Goal: Contribute content

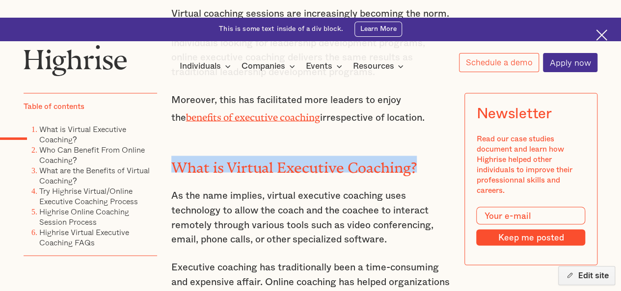
scroll to position [822, 0]
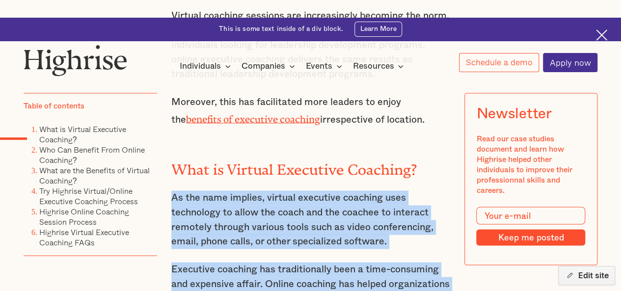
drag, startPoint x: 170, startPoint y: 138, endPoint x: 352, endPoint y: 266, distance: 222.8
click at [352, 266] on div "The world is changing in ways we could not imagine a generation or two away; ho…" at bounding box center [310, 228] width 279 height 641
copy div "As the name implies, virtual executive coaching uses technology to allow the co…"
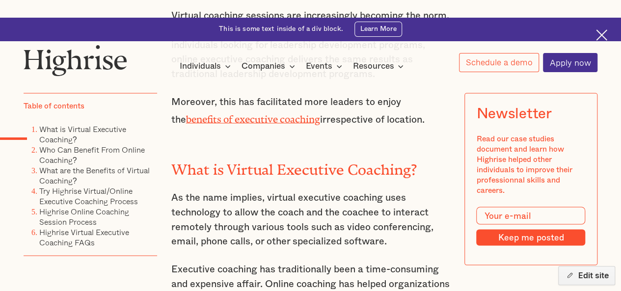
click at [190, 158] on h2 "What is Virtual Executive Coaching?" at bounding box center [310, 166] width 279 height 17
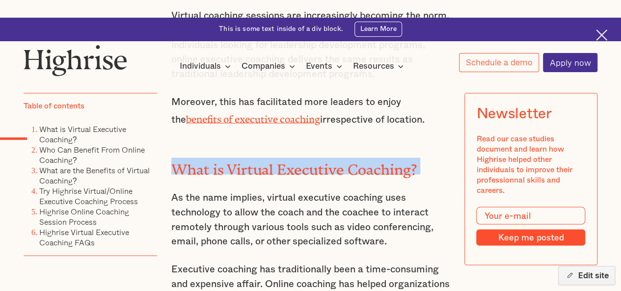
click at [190, 158] on h2 "What is Virtual Executive Coaching?" at bounding box center [310, 166] width 279 height 17
copy h2 "What is Virtual Executive Coaching?"
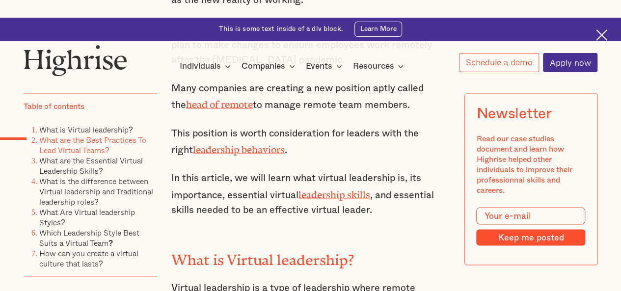
scroll to position [889, 0]
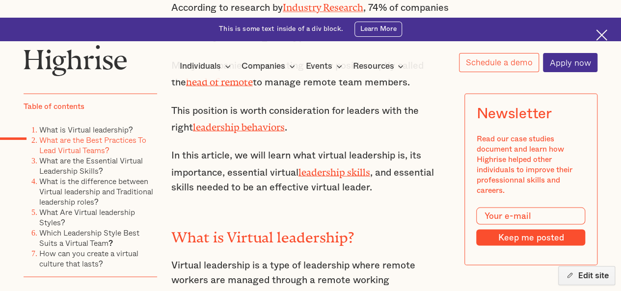
drag, startPoint x: 268, startPoint y: 200, endPoint x: 257, endPoint y: 215, distance: 18.6
copy h2 "Best Practices To Lead Virtual Teams"
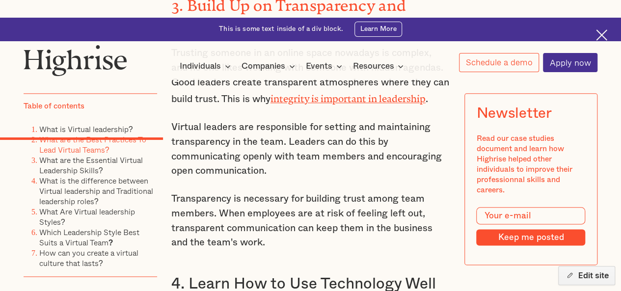
scroll to position [2379, 0]
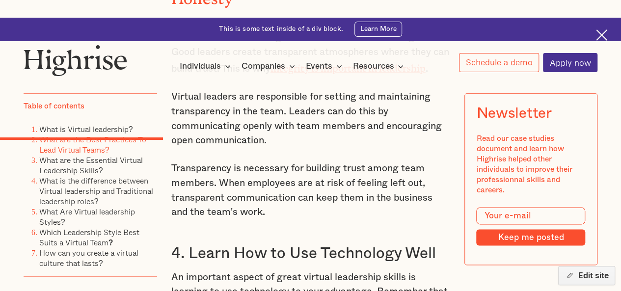
drag, startPoint x: 329, startPoint y: 191, endPoint x: 209, endPoint y: 204, distance: 120.5
copy h2 "Virtual Leadership Skills?"
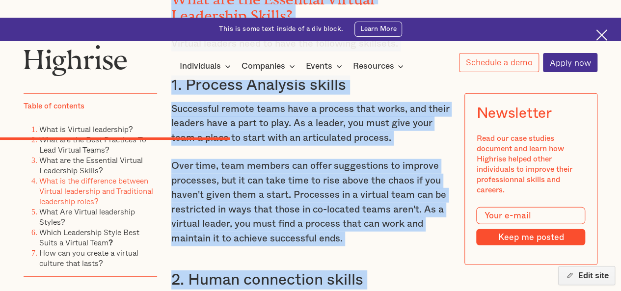
scroll to position [3116, 0]
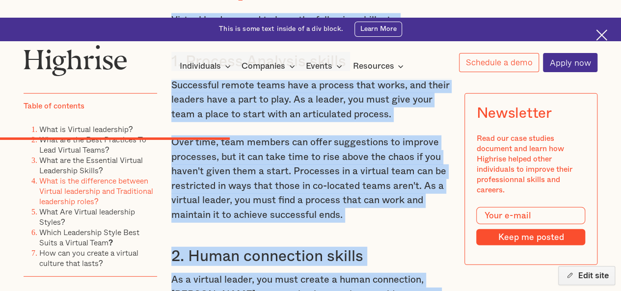
drag, startPoint x: 174, startPoint y: 94, endPoint x: 303, endPoint y: 99, distance: 129.7
copy div "Lore ips dol Sitametco Adipisc Elitseddoe Tempor? Incidid utlabor etdo ma aliq …"
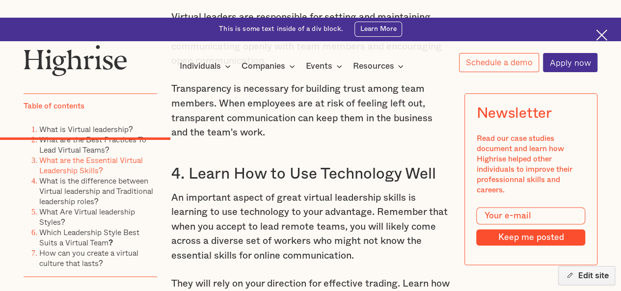
scroll to position [2458, 0]
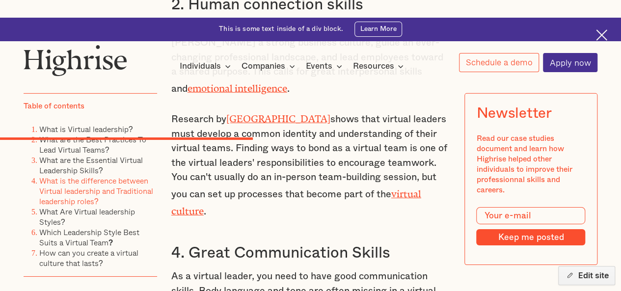
scroll to position [3368, 0]
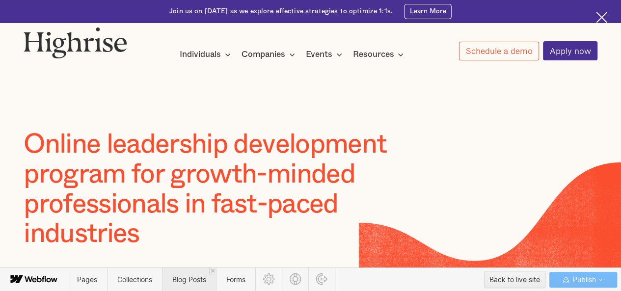
click at [190, 278] on span "Blog Posts" at bounding box center [189, 279] width 34 height 8
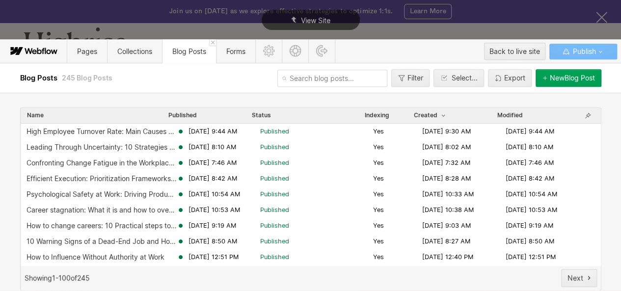
click at [309, 82] on input "text" at bounding box center [332, 78] width 110 height 17
paste input "virtual-leadership"
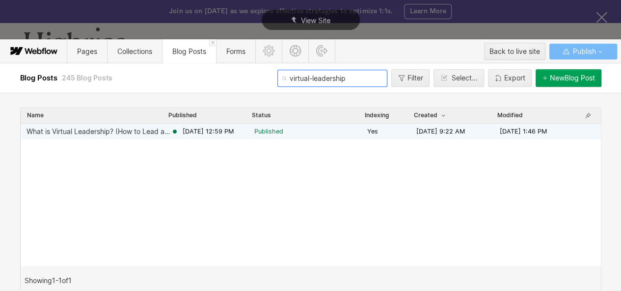
type input "virtual-leadership"
click at [105, 134] on div "What is Virtual Leadership? (How to Lead a Virtual Team?)" at bounding box center [99, 132] width 144 height 8
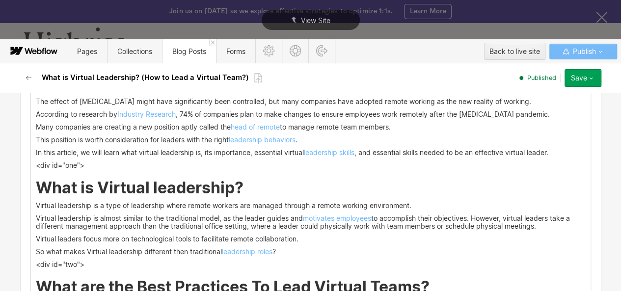
click at [260, 184] on h2 "What is Virtual leadership?" at bounding box center [311, 188] width 550 height 18
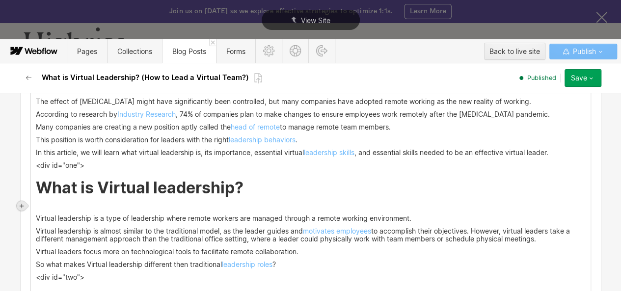
click at [22, 203] on icon at bounding box center [22, 206] width 6 height 6
click at [36, 203] on div at bounding box center [40, 205] width 19 height 15
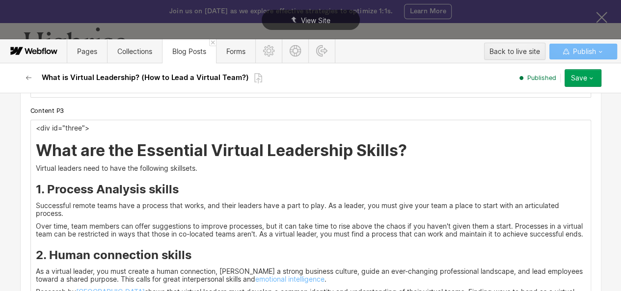
scroll to position [2009, 0]
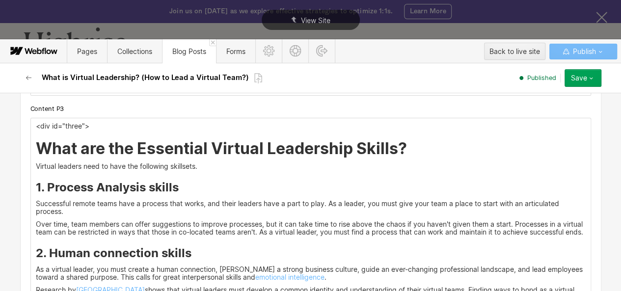
click at [413, 144] on h2 "What are the Essential Virtual Leadership Skills?" at bounding box center [311, 149] width 550 height 18
click at [402, 153] on h2 "What are the Essential Virtual Leadership Skills?" at bounding box center [311, 149] width 550 height 18
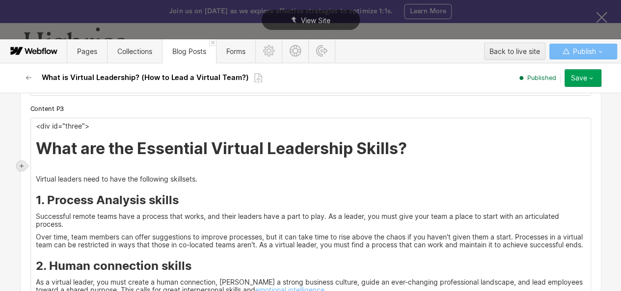
click at [23, 161] on div at bounding box center [22, 166] width 10 height 10
click at [31, 163] on div at bounding box center [40, 165] width 19 height 15
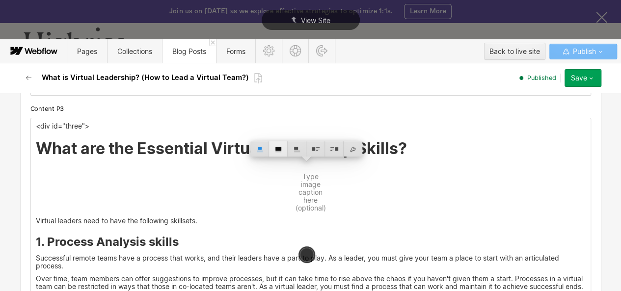
click at [275, 152] on div at bounding box center [278, 148] width 19 height 15
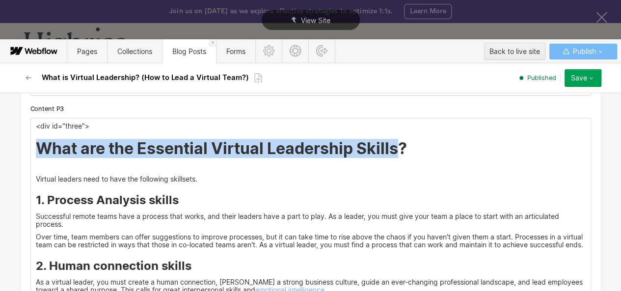
drag, startPoint x: 180, startPoint y: 144, endPoint x: 381, endPoint y: 148, distance: 200.8
click at [389, 147] on h2 "What are the Essential Virtual Leadership Skills?" at bounding box center [311, 149] width 550 height 18
click at [230, 147] on h2 "What are the Essential Virtual Leadership Skills?" at bounding box center [311, 149] width 550 height 18
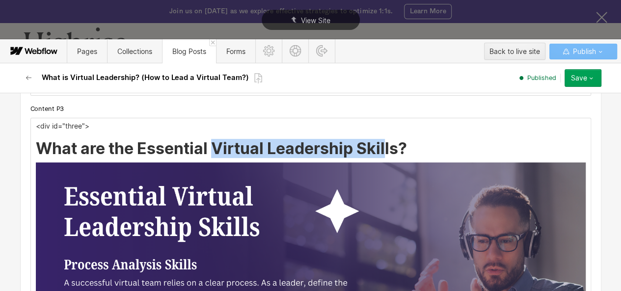
drag, startPoint x: 211, startPoint y: 147, endPoint x: 209, endPoint y: 140, distance: 7.6
click at [382, 144] on h2 "What are the Essential Virtual Leadership Skills?" at bounding box center [311, 149] width 550 height 18
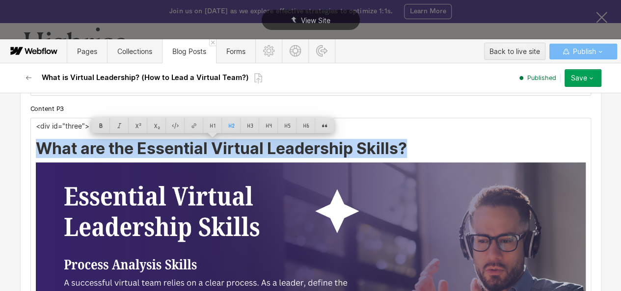
drag, startPoint x: 35, startPoint y: 146, endPoint x: 400, endPoint y: 147, distance: 364.3
click at [400, 147] on h2 "What are the Essential Virtual Leadership Skills?" at bounding box center [311, 149] width 550 height 18
copy h2 "What are the Essential Virtual Leadership Skills?"
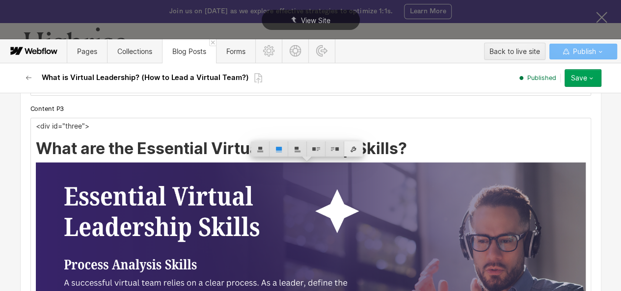
click at [351, 153] on div at bounding box center [353, 148] width 19 height 15
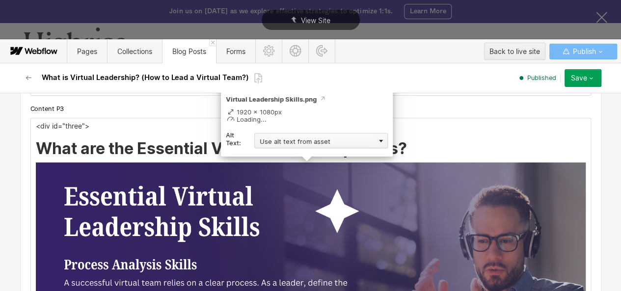
click at [324, 139] on div "Use alt text from asset" at bounding box center [321, 140] width 134 height 15
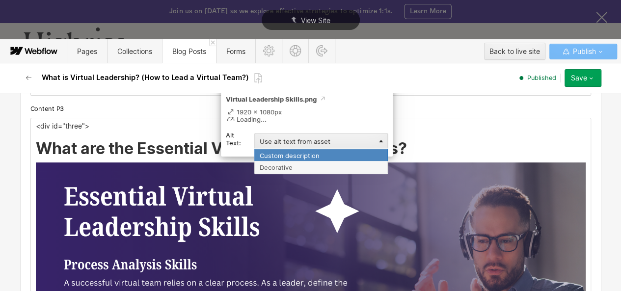
click at [302, 157] on div "Custom description" at bounding box center [321, 155] width 134 height 12
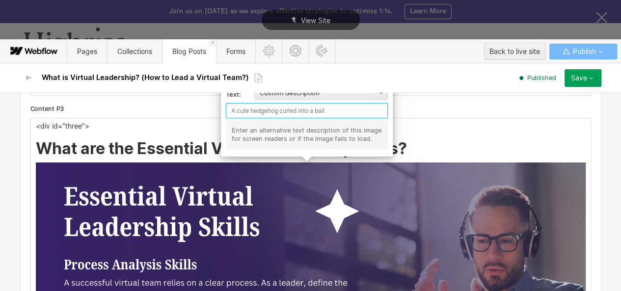
click at [267, 113] on input "text" at bounding box center [307, 110] width 162 height 15
paste input "What are the Essential Virtual Leadership Skills?"
type input "What are the Essential Virtual Leadership Skills?"
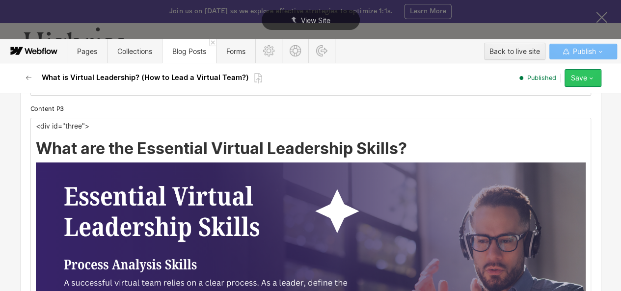
click at [592, 77] on icon "button" at bounding box center [591, 78] width 8 height 8
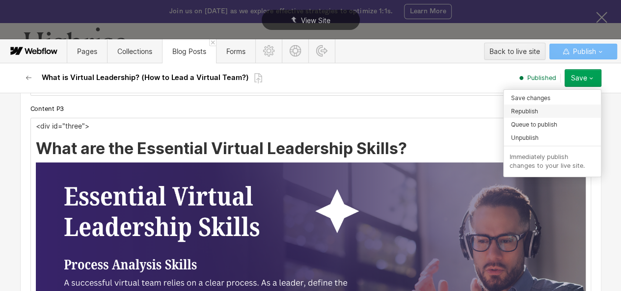
click at [549, 112] on div "Republish" at bounding box center [552, 111] width 97 height 13
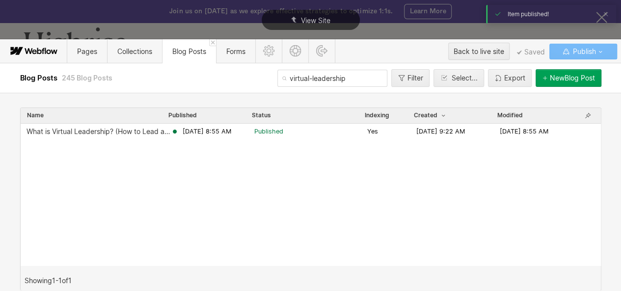
click at [297, 86] on input "virtual-leadership" at bounding box center [332, 78] width 110 height 17
paste input "executive-coaching"
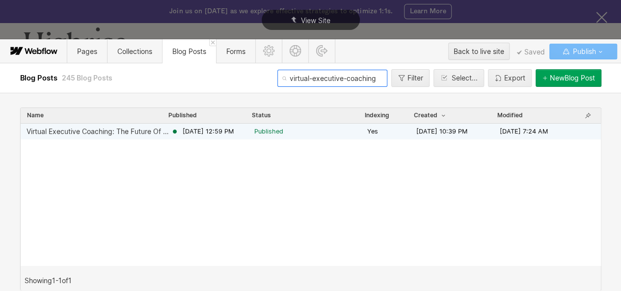
type input "virtual-executive-coaching"
click at [179, 130] on div "Jun 10, 2025 12:59 PM" at bounding box center [212, 131] width 83 height 9
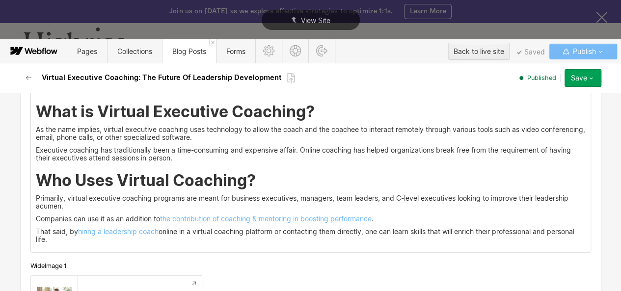
click at [318, 114] on h2 "What is Virtual Executive Coaching?" at bounding box center [311, 112] width 550 height 18
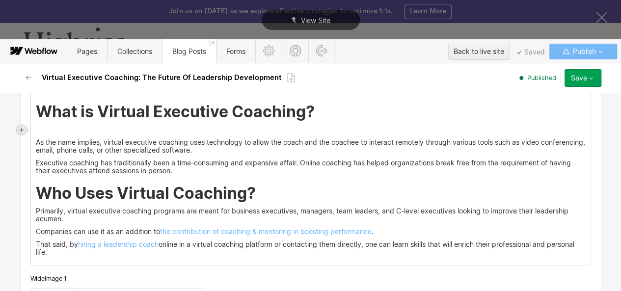
click at [23, 131] on icon at bounding box center [22, 130] width 6 height 6
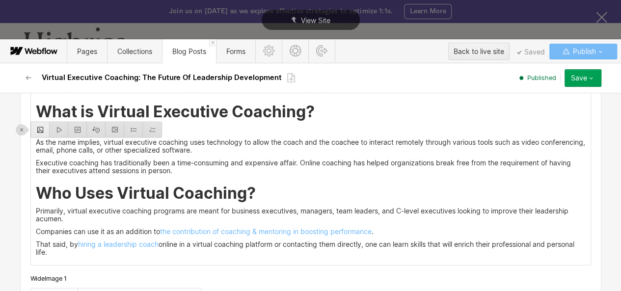
click at [45, 131] on div at bounding box center [40, 129] width 19 height 15
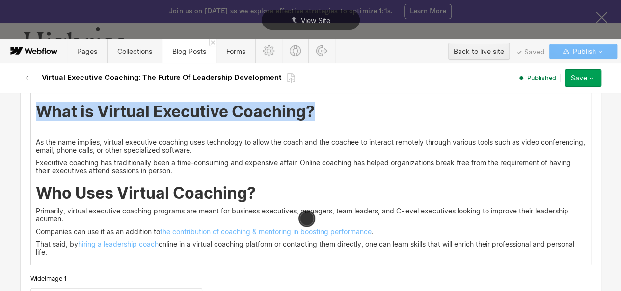
drag, startPoint x: 34, startPoint y: 114, endPoint x: 337, endPoint y: 116, distance: 302.4
click at [337, 116] on h2 "What is Virtual Executive Coaching?" at bounding box center [311, 112] width 550 height 18
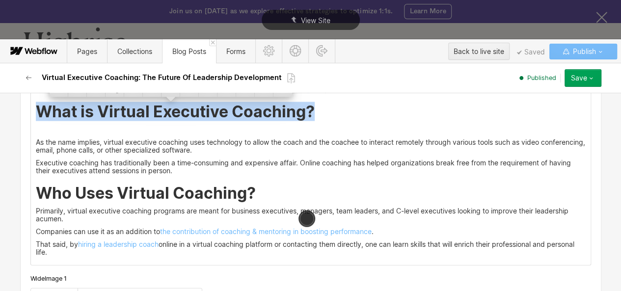
copy h2 "What is Virtual Executive Coaching?"
click at [311, 132] on img at bounding box center [311, 132] width 0 height 0
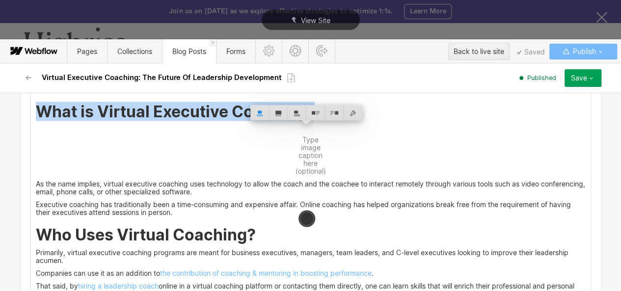
click at [296, 132] on img at bounding box center [296, 132] width 0 height 0
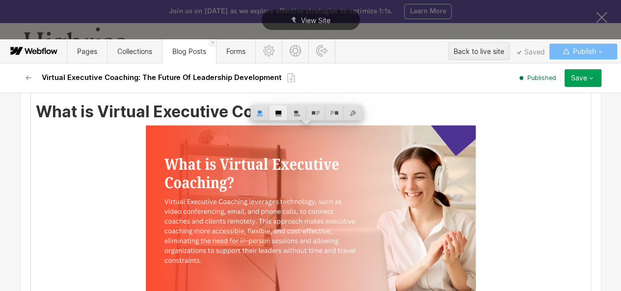
click at [279, 112] on div at bounding box center [278, 112] width 19 height 15
click at [278, 111] on div at bounding box center [278, 112] width 19 height 15
click at [241, 111] on h2 "What is Virtual Executive Coaching?" at bounding box center [311, 112] width 550 height 18
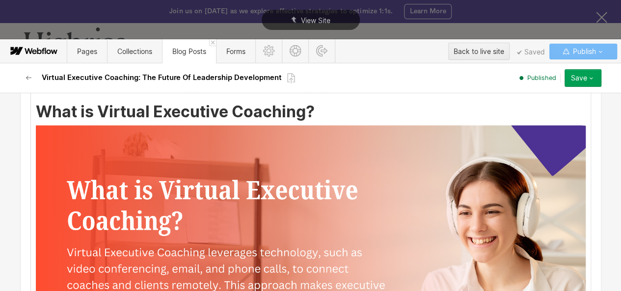
click at [244, 138] on img at bounding box center [311, 279] width 550 height 309
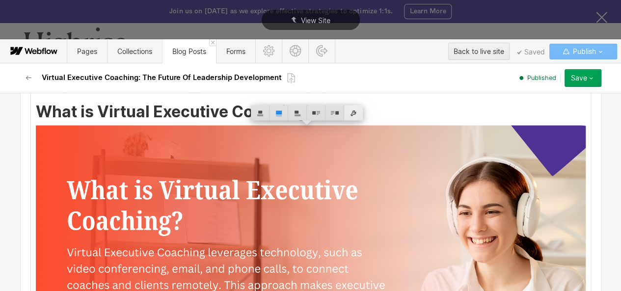
click at [351, 114] on div at bounding box center [353, 112] width 19 height 15
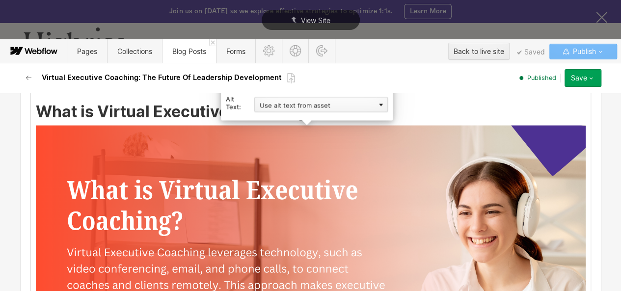
click at [324, 101] on div "Use alt text from asset" at bounding box center [321, 104] width 134 height 15
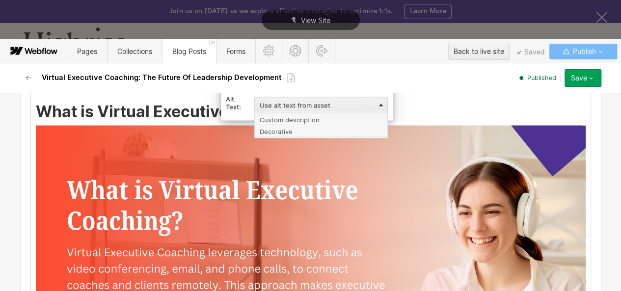
click at [308, 116] on div "Custom description" at bounding box center [321, 118] width 134 height 12
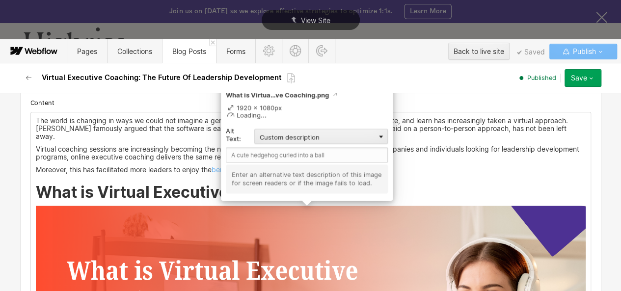
scroll to position [938, 0]
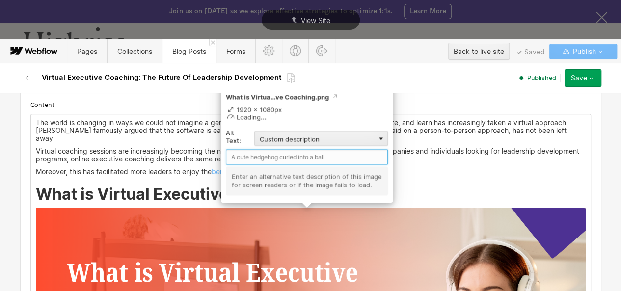
click at [260, 157] on input "text" at bounding box center [307, 156] width 162 height 15
paste input "What is Virtual Executive Coaching?"
type input "What is Virtual Executive Coaching?"
click at [578, 81] on div "Save" at bounding box center [579, 78] width 16 height 8
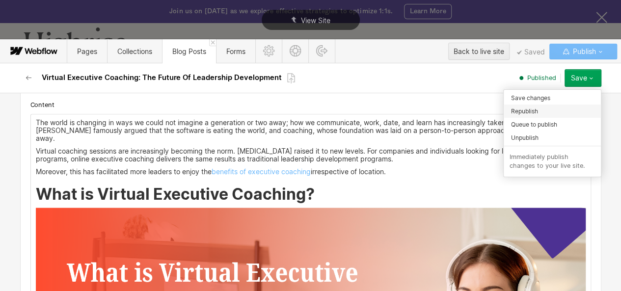
click at [536, 110] on span "Republish" at bounding box center [524, 111] width 27 height 9
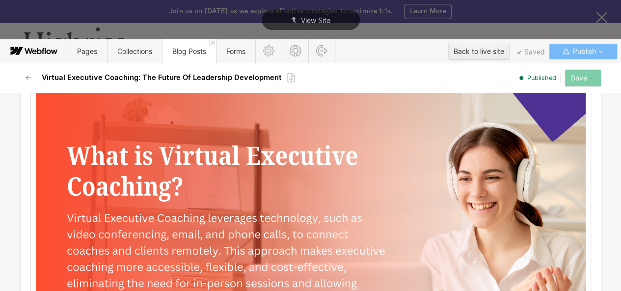
scroll to position [1098, 0]
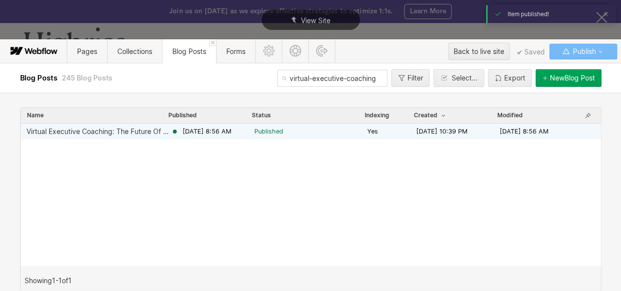
click at [220, 130] on span "Sep 11, 2025 8:56 AM" at bounding box center [207, 131] width 49 height 9
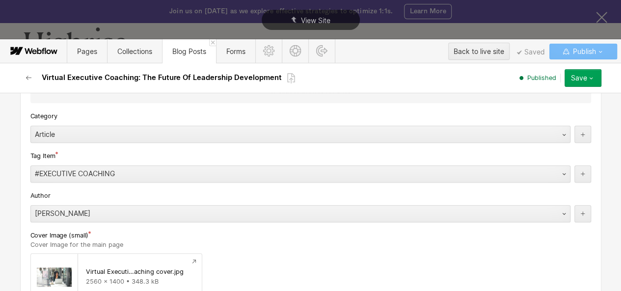
scroll to position [483, 0]
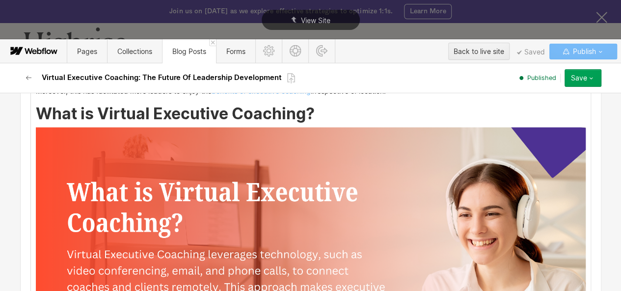
click at [209, 171] on img at bounding box center [311, 281] width 550 height 309
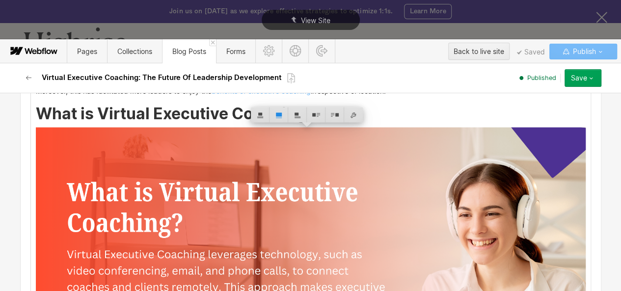
scroll to position [1018, 0]
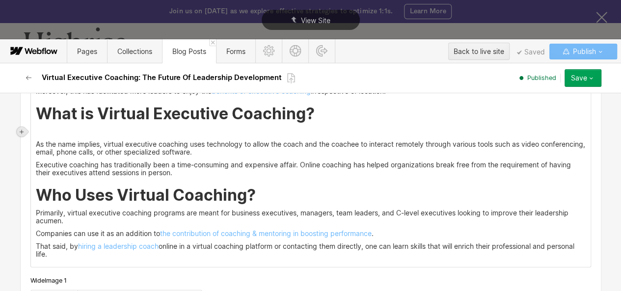
click at [22, 133] on icon at bounding box center [22, 132] width 6 height 6
click at [33, 132] on div at bounding box center [40, 131] width 19 height 15
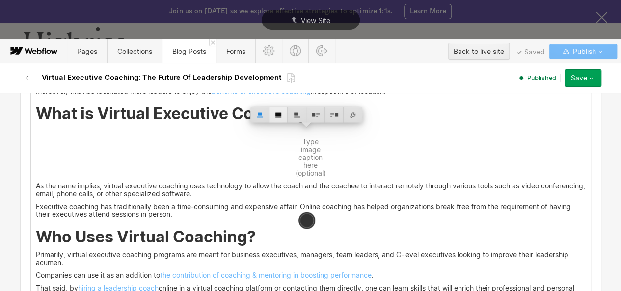
click at [270, 112] on div at bounding box center [278, 114] width 19 height 15
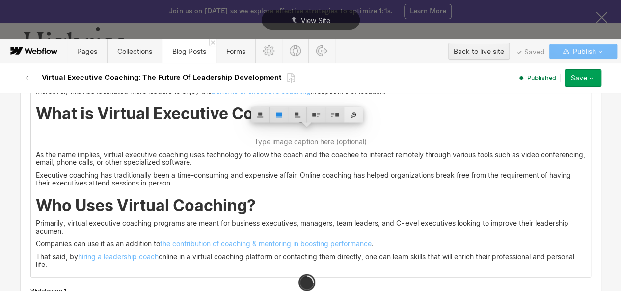
click at [353, 112] on div at bounding box center [353, 114] width 19 height 15
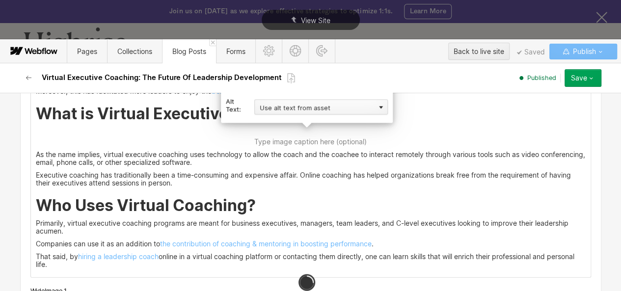
click at [348, 111] on div "Use alt text from asset" at bounding box center [321, 106] width 134 height 15
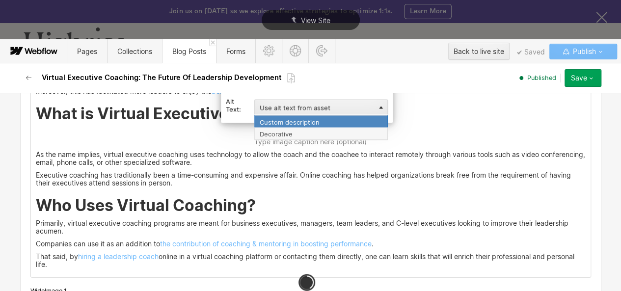
click at [314, 121] on div "Custom description" at bounding box center [321, 121] width 134 height 12
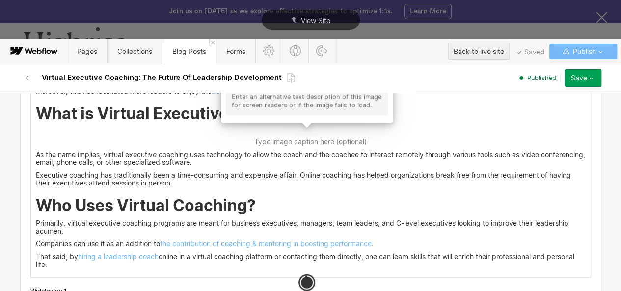
click at [258, 84] on input "text" at bounding box center [307, 76] width 162 height 15
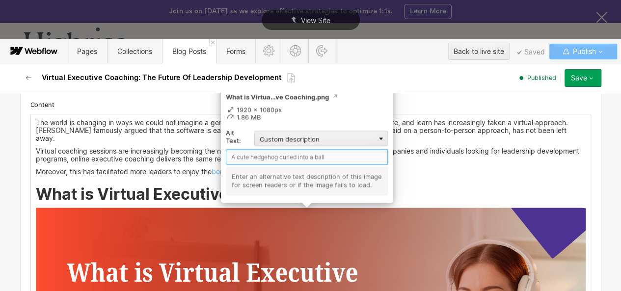
paste input "What is Virtual Executive Coaching?"
type input "What is Virtual Executive Coaching?"
click at [583, 80] on div "Save" at bounding box center [579, 78] width 16 height 8
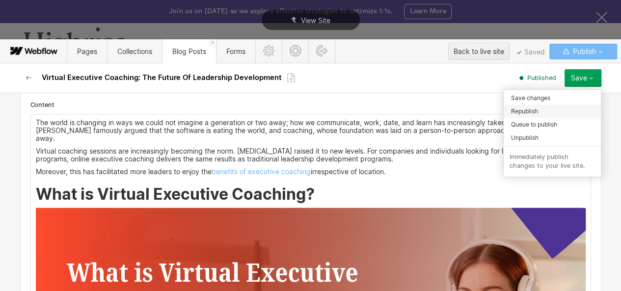
click at [535, 112] on span "Republish" at bounding box center [524, 111] width 27 height 9
